Goal: Communication & Community: Answer question/provide support

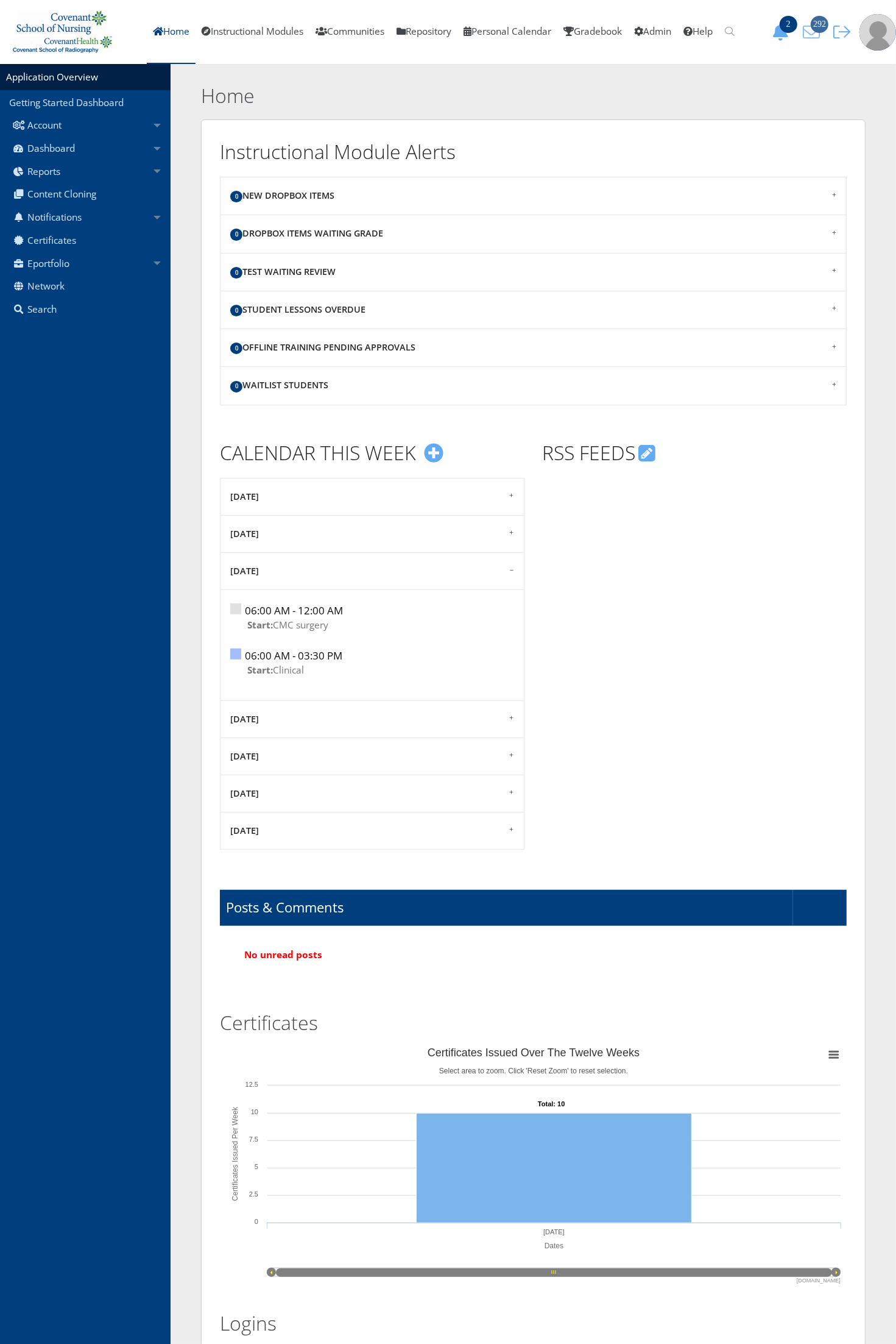
click at [815, 35] on icon "292" at bounding box center [812, 32] width 26 height 17
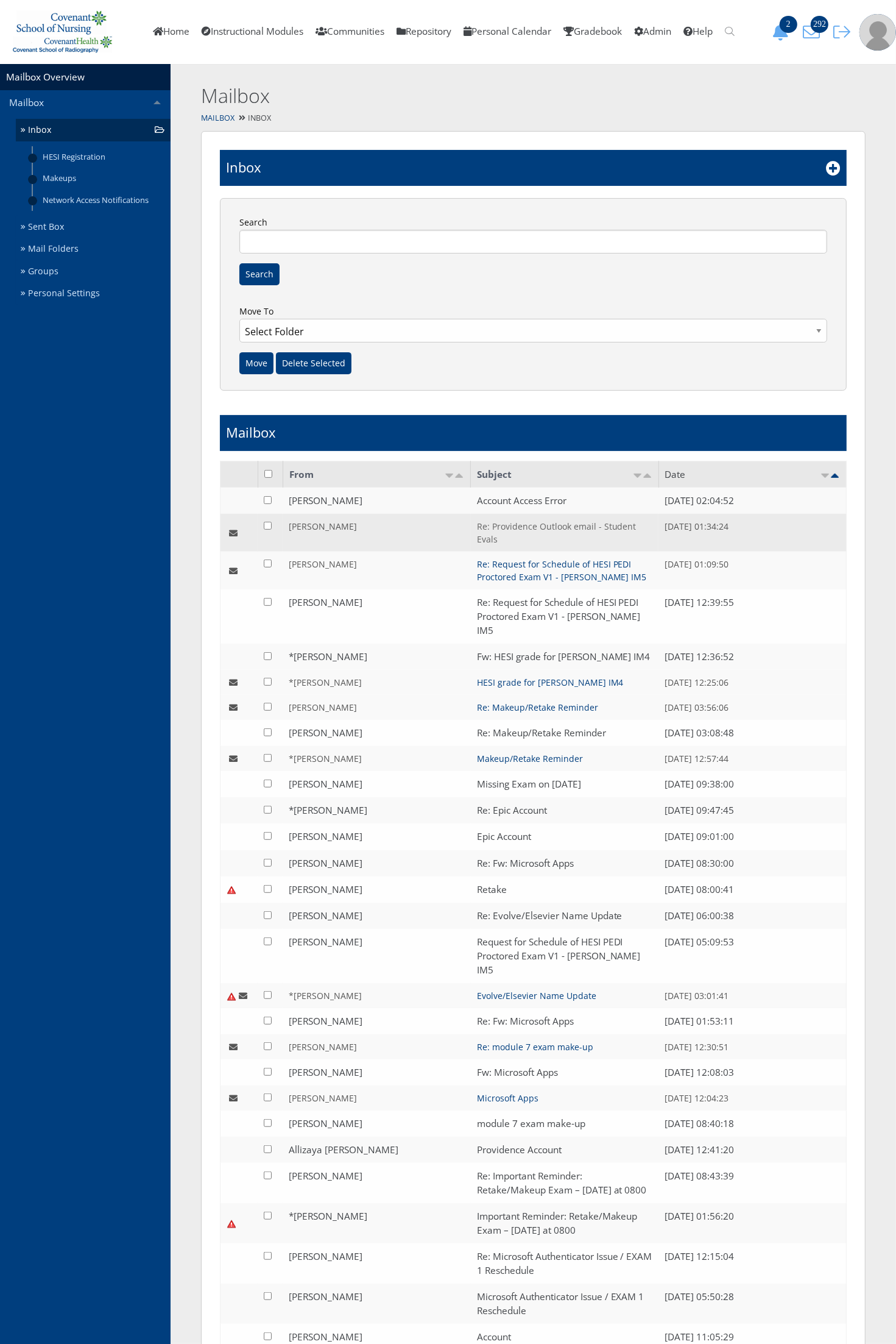
click at [535, 527] on link "Re: Providence Outlook email - Student Evals" at bounding box center [557, 532] width 159 height 25
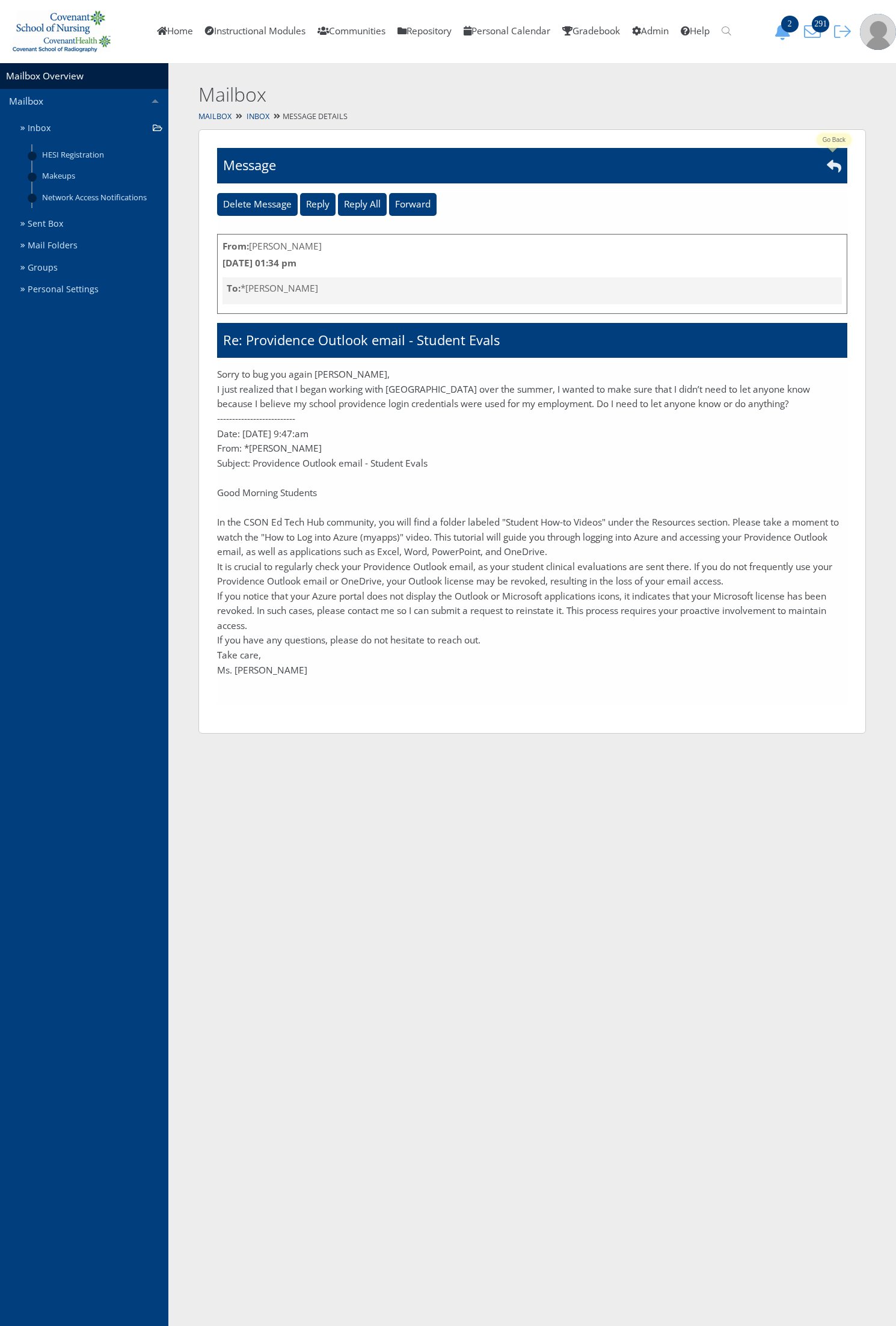
click at [830, 167] on icon at bounding box center [833, 165] width 14 height 14
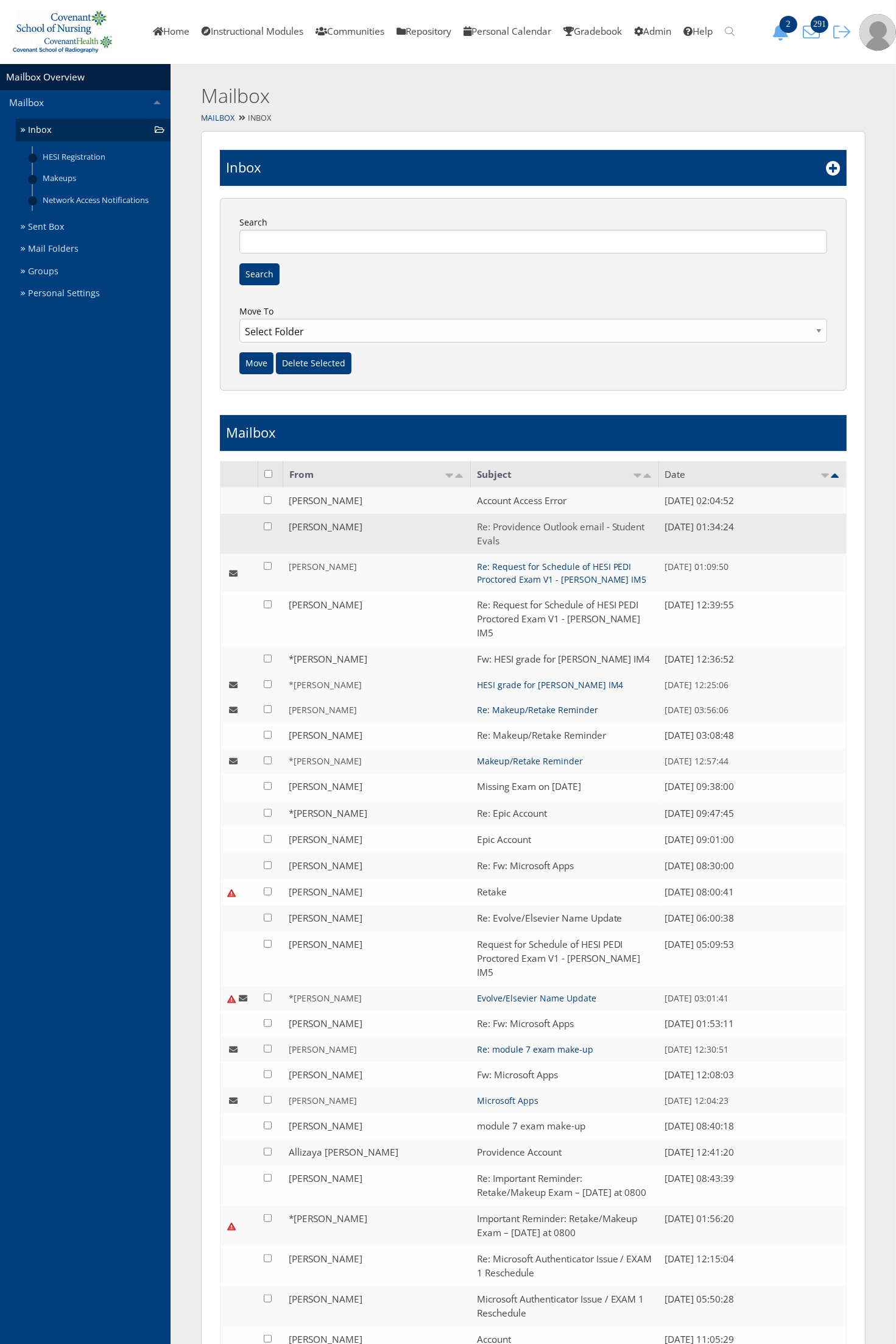
click at [513, 523] on link "Re: Providence Outlook email - Student Evals" at bounding box center [561, 533] width 168 height 27
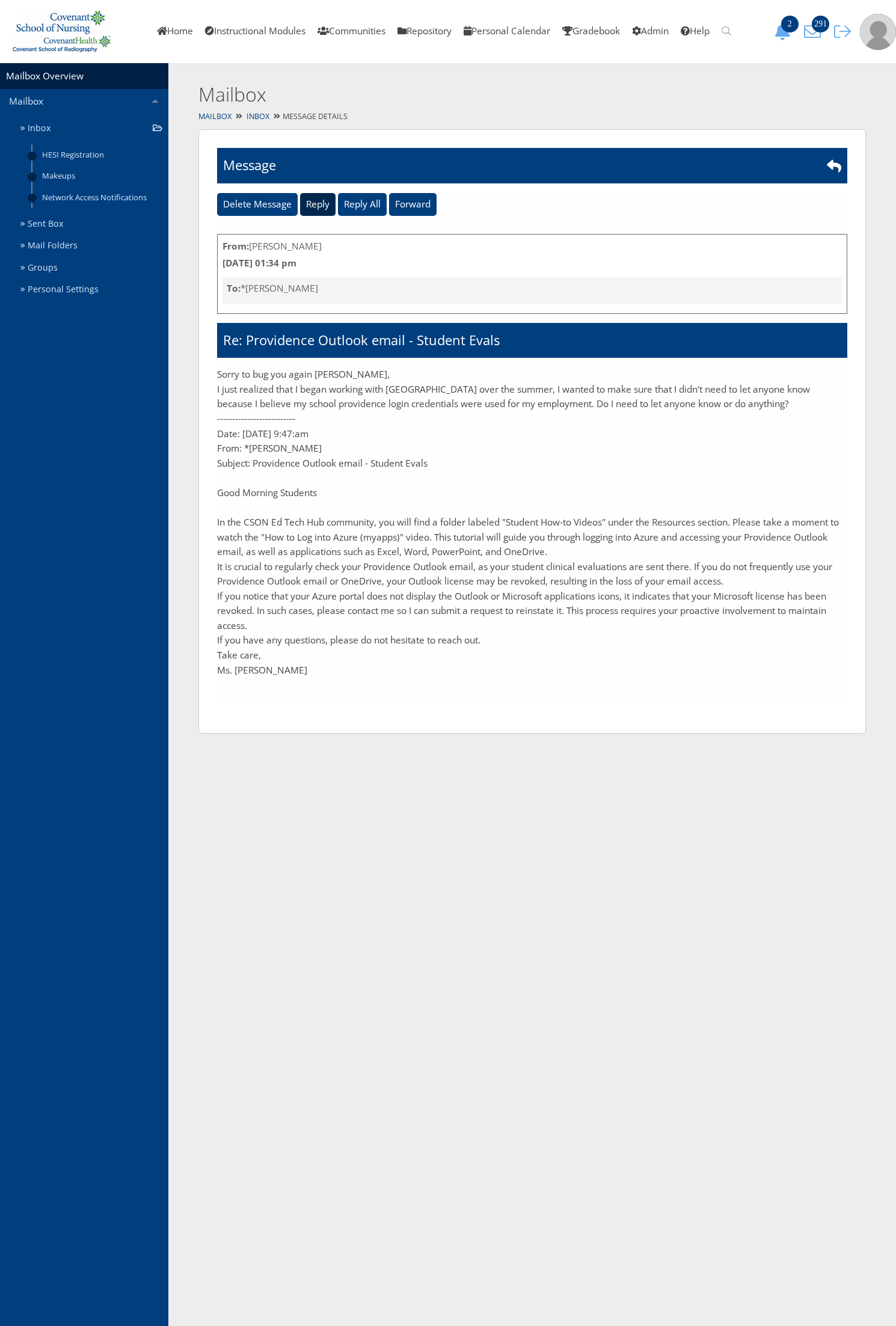
click at [318, 208] on input "Reply" at bounding box center [317, 204] width 36 height 22
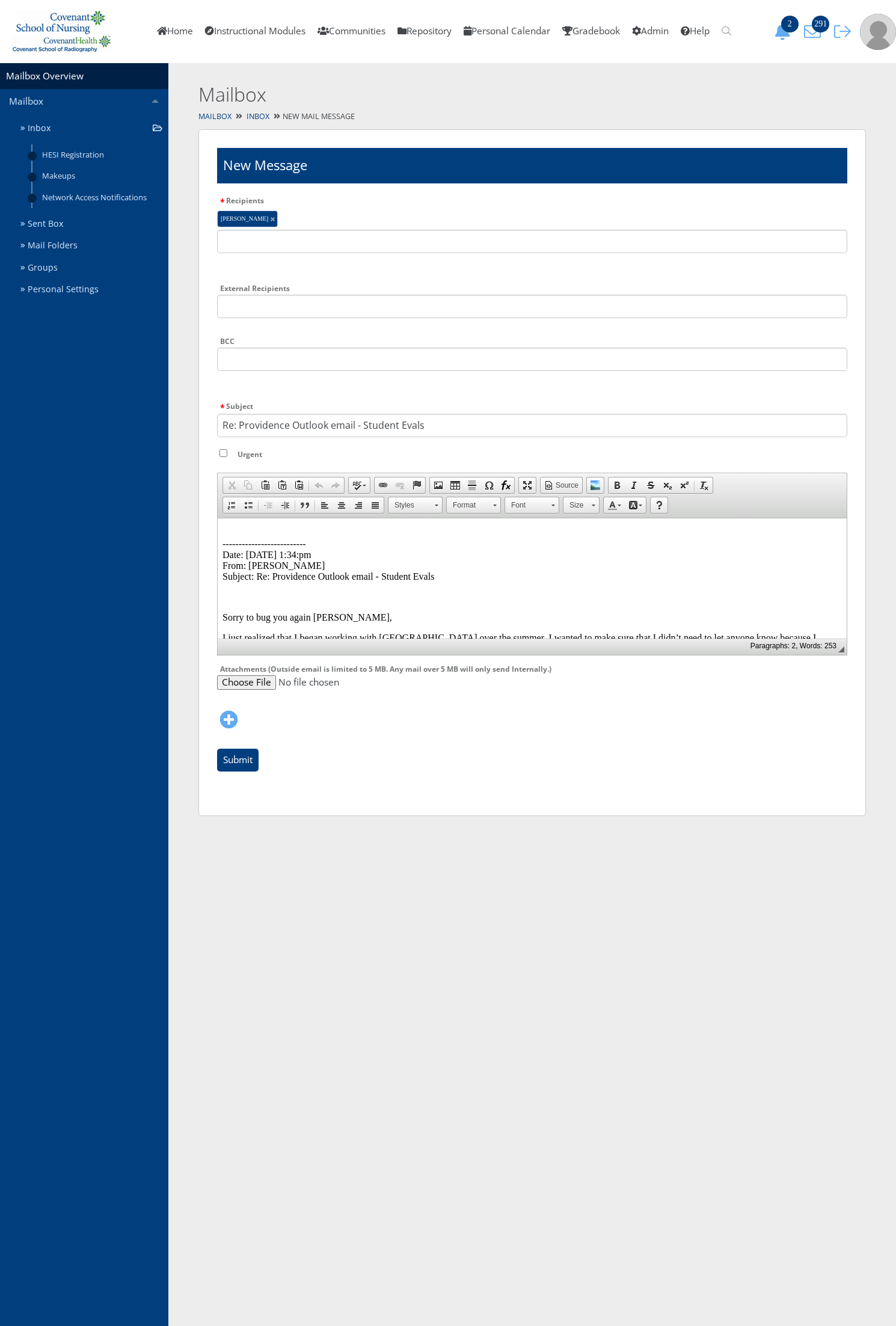
click at [251, 525] on html "-------------------------- Date: 08/29/2025 1:34:pm From: Jessica Longoria Subj…" at bounding box center [531, 726] width 628 height 416
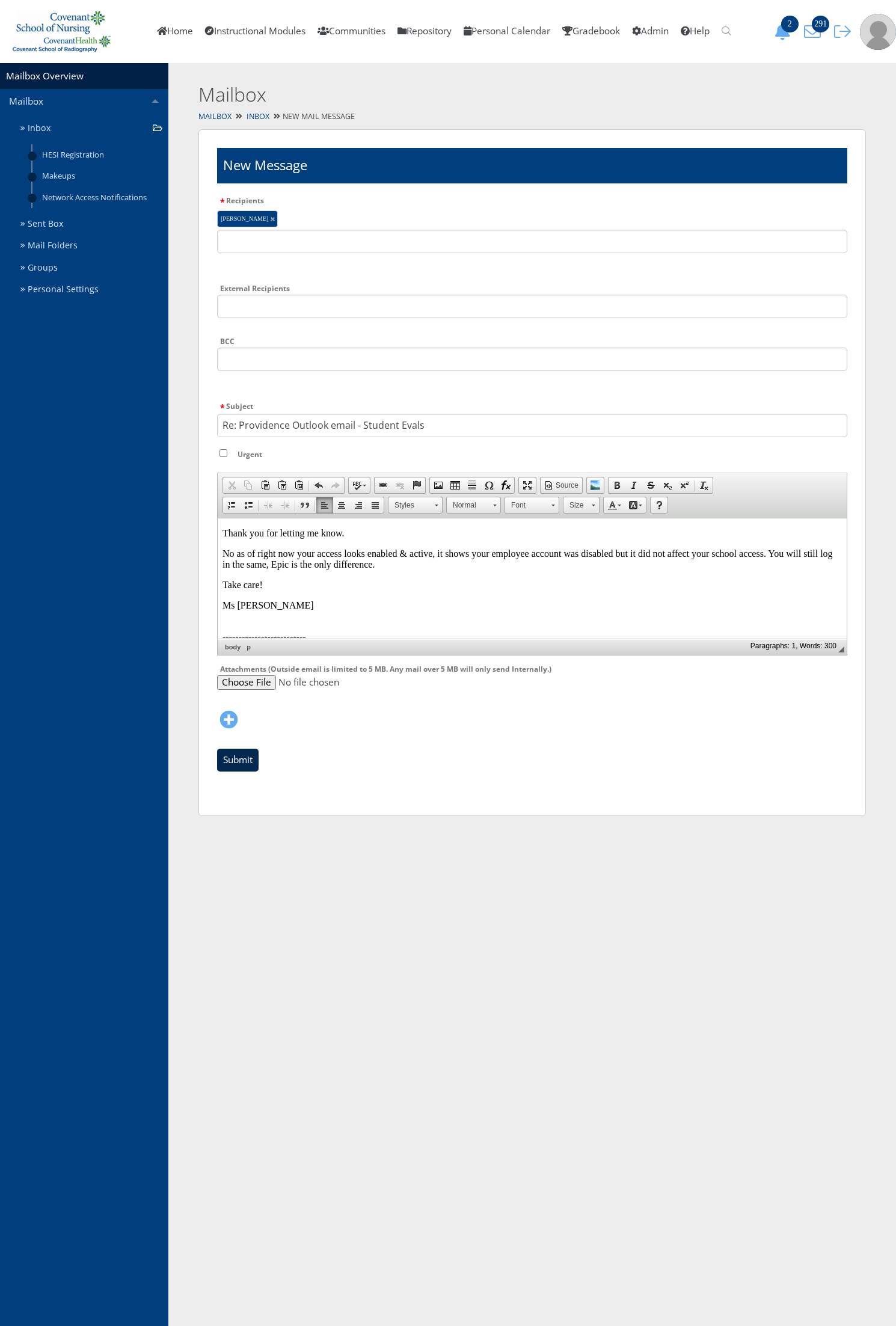
click at [244, 762] on input "Submit" at bounding box center [238, 759] width 41 height 22
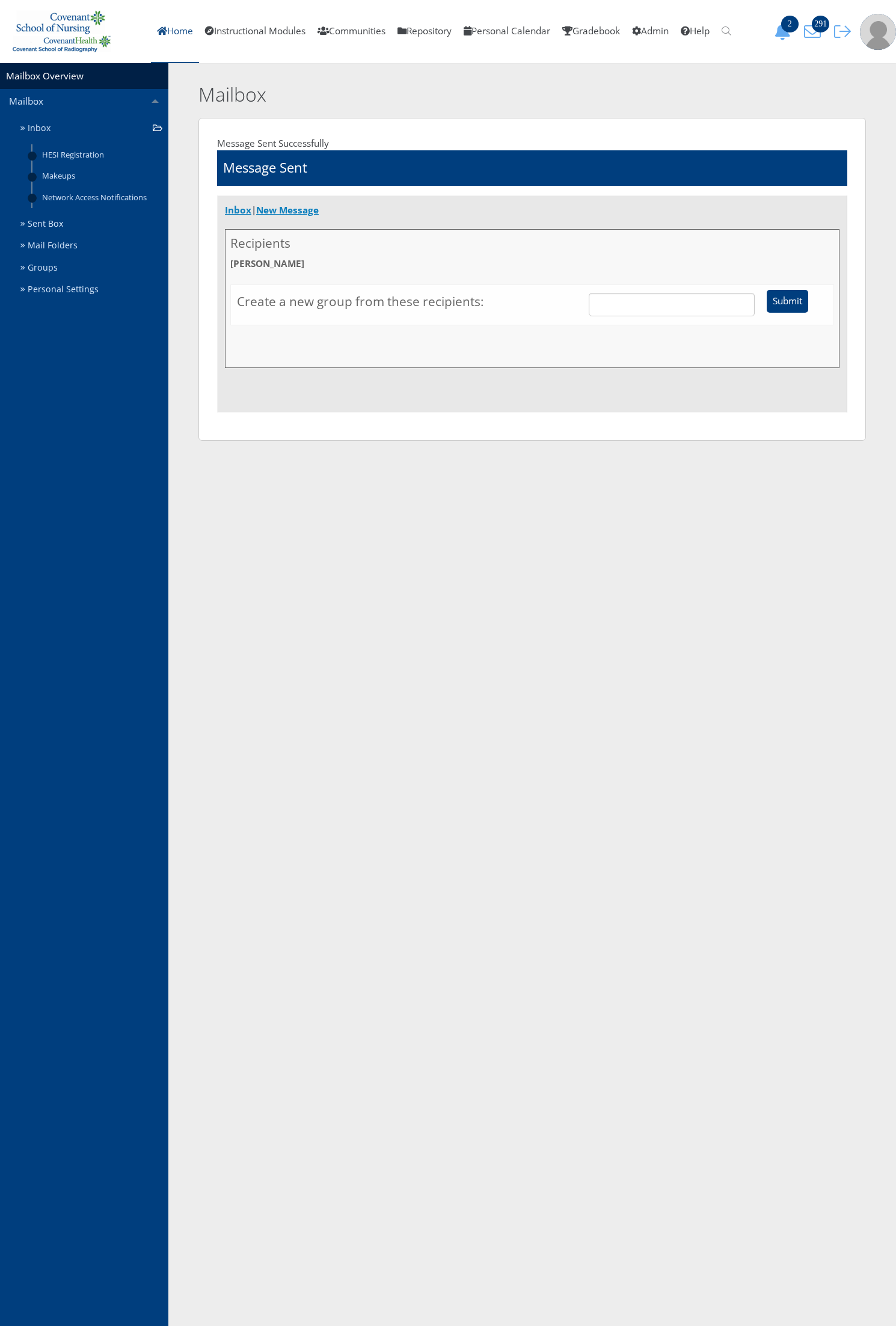
click at [157, 39] on link "Home" at bounding box center [174, 31] width 48 height 63
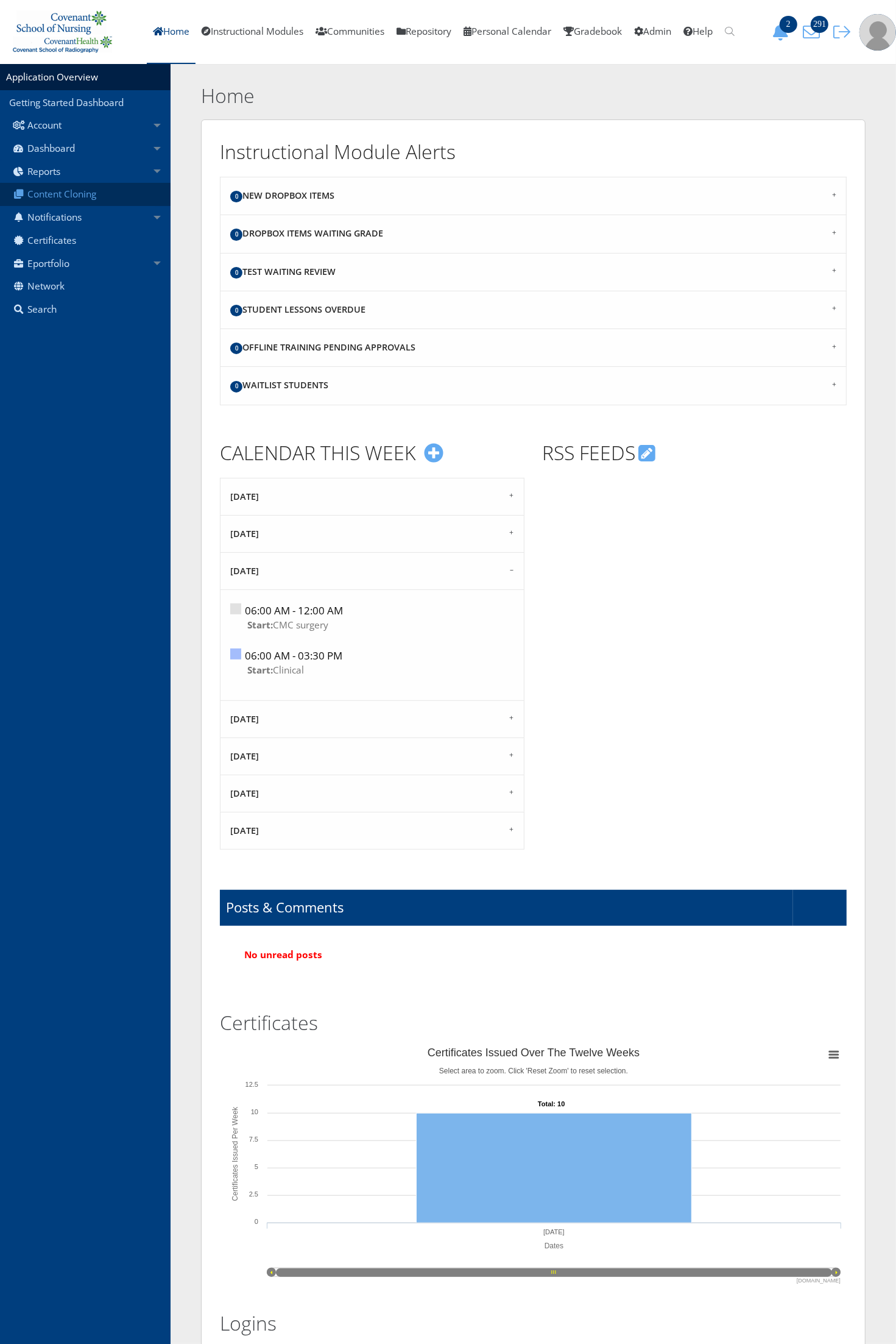
click at [86, 198] on link "Content Cloning" at bounding box center [85, 195] width 171 height 23
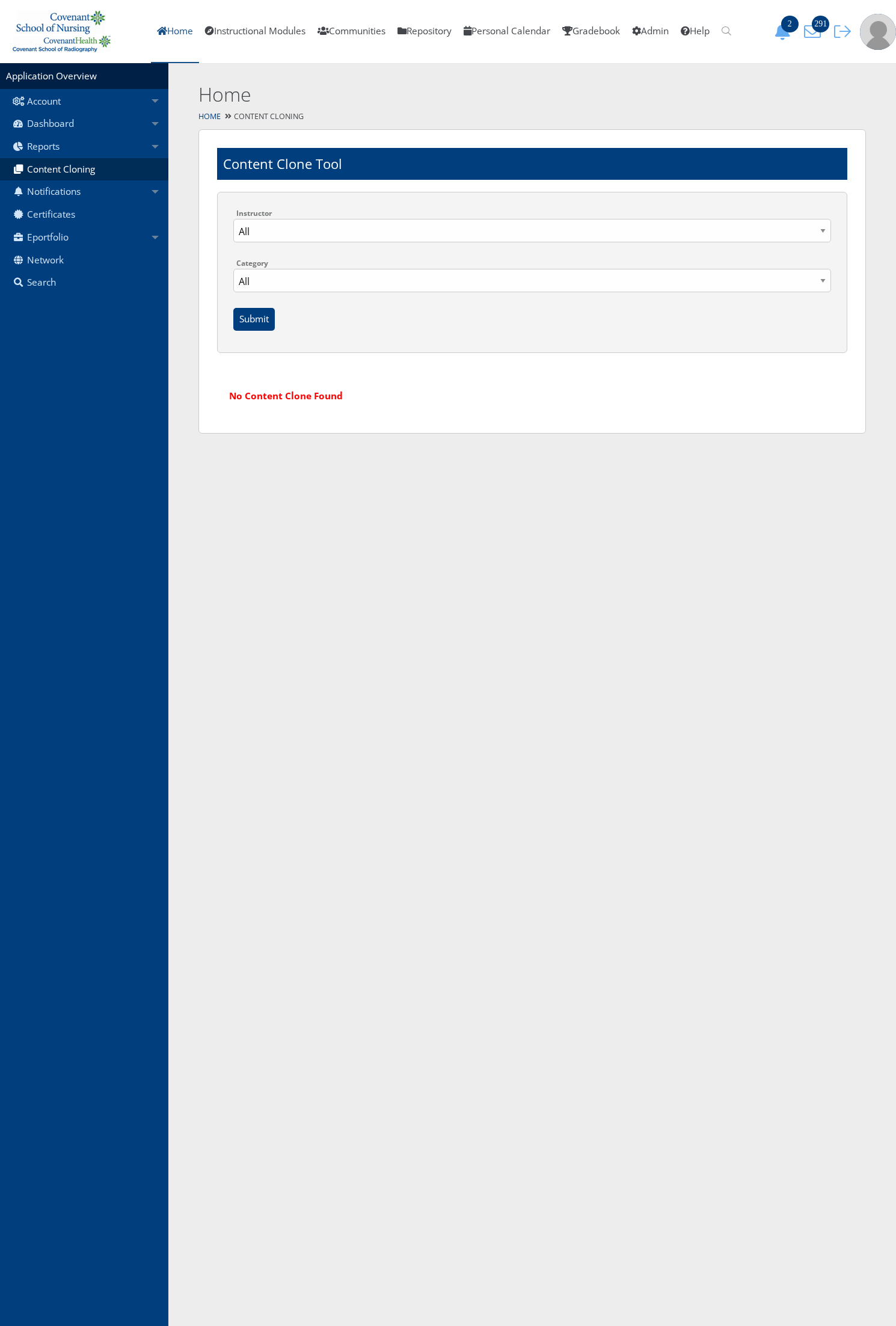
click at [164, 25] on link "Home" at bounding box center [174, 31] width 48 height 63
